Goal: Task Accomplishment & Management: Manage account settings

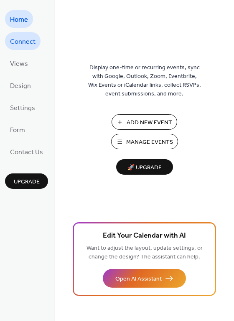
click at [15, 38] on span "Connect" at bounding box center [22, 41] width 25 height 13
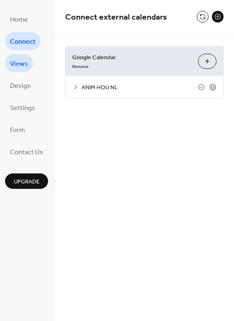
click at [23, 65] on span "Views" at bounding box center [19, 64] width 18 height 13
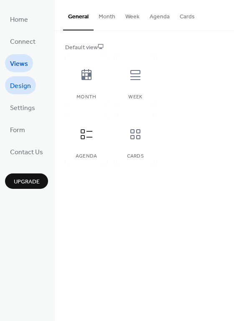
click at [27, 86] on span "Design" at bounding box center [20, 86] width 21 height 13
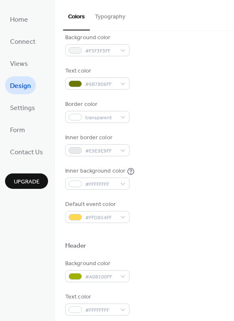
scroll to position [85, 0]
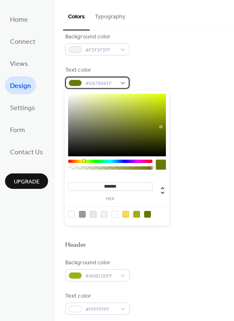
click at [120, 81] on div "#6B7806FF" at bounding box center [97, 83] width 64 height 12
drag, startPoint x: 103, startPoint y: 186, endPoint x: 136, endPoint y: 185, distance: 33.4
click at [136, 185] on input "*******" at bounding box center [110, 186] width 84 height 9
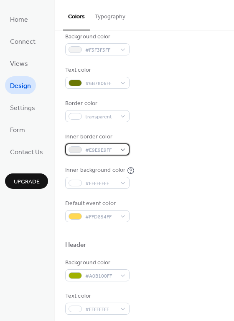
click at [121, 151] on div "#E9E9E9FF" at bounding box center [97, 149] width 64 height 12
click at [121, 150] on div "#E9E9E9FF" at bounding box center [97, 149] width 64 height 12
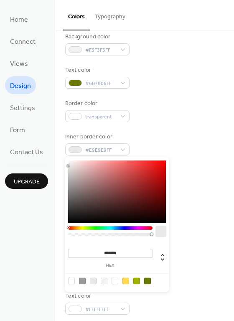
drag, startPoint x: 103, startPoint y: 253, endPoint x: 131, endPoint y: 253, distance: 27.5
click at [131, 253] on input "*******" at bounding box center [110, 253] width 84 height 9
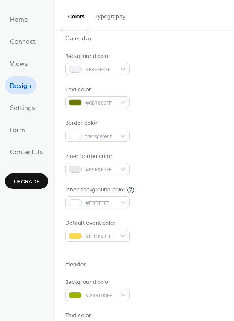
scroll to position [66, 0]
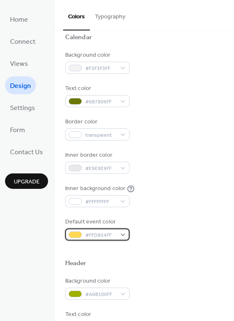
click at [121, 234] on div "#FFD854FF" at bounding box center [97, 235] width 64 height 12
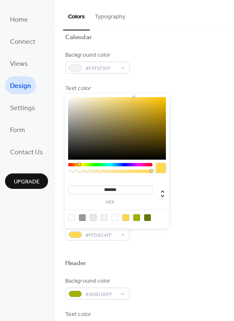
click at [125, 216] on div at bounding box center [125, 217] width 7 height 7
drag, startPoint x: 88, startPoint y: 235, endPoint x: 112, endPoint y: 234, distance: 23.4
click at [112, 234] on span "#FFD854FF" at bounding box center [100, 235] width 31 height 9
copy span "FFD854FF"
click at [123, 234] on div "#FFD854FF" at bounding box center [97, 235] width 64 height 12
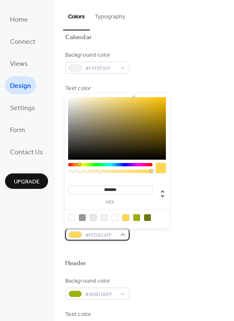
click at [123, 234] on div "#FFD854FF" at bounding box center [97, 235] width 64 height 12
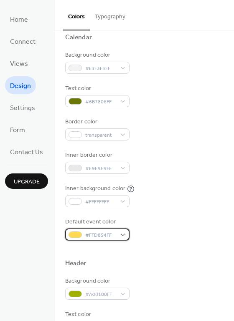
click at [123, 234] on div "#FFD854FF" at bounding box center [97, 235] width 64 height 12
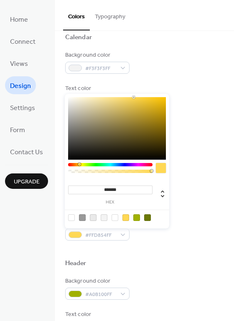
drag, startPoint x: 118, startPoint y: 188, endPoint x: 103, endPoint y: 188, distance: 15.0
click at [103, 188] on input "*******" at bounding box center [110, 190] width 84 height 9
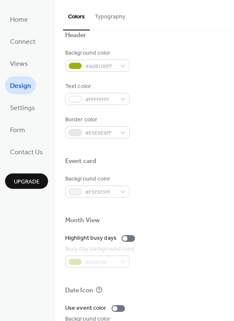
scroll to position [299, 0]
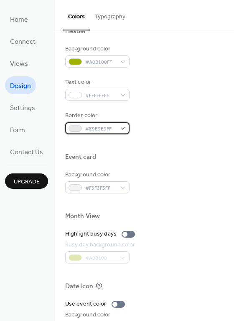
click at [122, 128] on div "#E9E9E9FF" at bounding box center [97, 128] width 64 height 12
click at [123, 127] on div "#E9E9E9FF" at bounding box center [97, 128] width 64 height 12
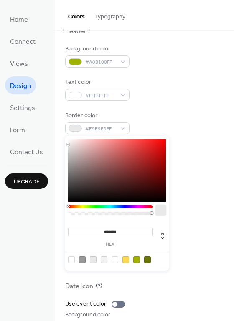
drag, startPoint x: 123, startPoint y: 230, endPoint x: 104, endPoint y: 231, distance: 18.4
click at [104, 231] on input "*******" at bounding box center [110, 232] width 84 height 9
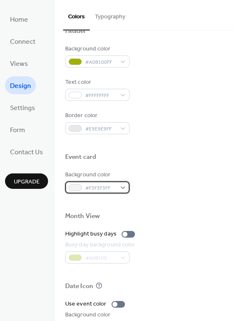
click at [124, 189] on div "#F3F3F3FF" at bounding box center [97, 187] width 64 height 12
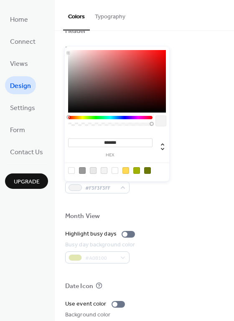
click at [101, 141] on input "*******" at bounding box center [110, 142] width 84 height 9
drag, startPoint x: 104, startPoint y: 141, endPoint x: 127, endPoint y: 142, distance: 22.5
click at [127, 142] on input "*******" at bounding box center [110, 142] width 84 height 9
click at [216, 152] on div at bounding box center [144, 143] width 158 height 19
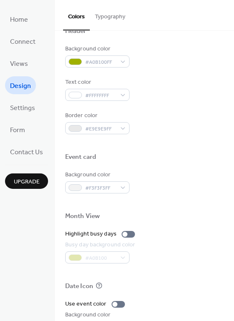
scroll to position [357, 0]
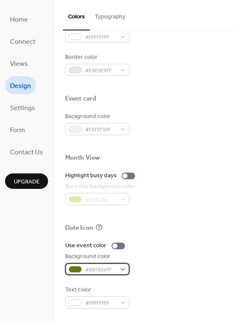
click at [123, 269] on div "#6B7806FF" at bounding box center [97, 269] width 64 height 12
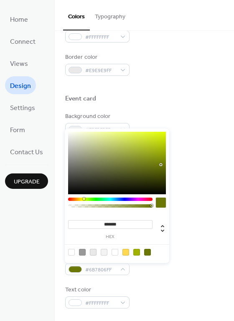
drag, startPoint x: 104, startPoint y: 224, endPoint x: 123, endPoint y: 224, distance: 18.8
click at [123, 224] on input "*******" at bounding box center [110, 224] width 84 height 9
